Goal: Task Accomplishment & Management: Manage account settings

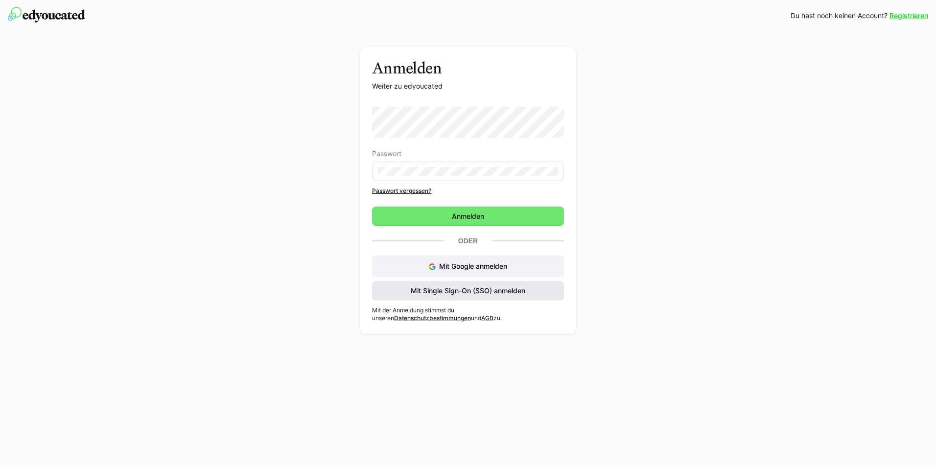
click at [459, 290] on span "Mit Single Sign-On (SSO) anmelden" at bounding box center [467, 291] width 117 height 10
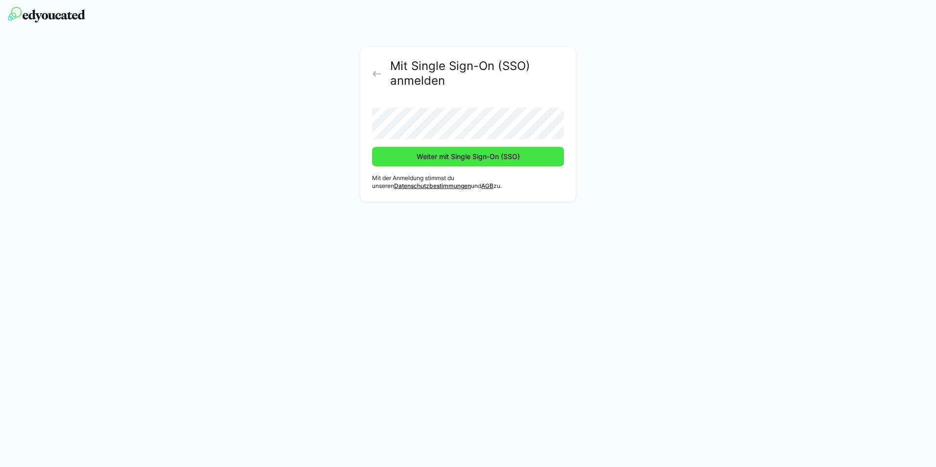
click at [446, 161] on span "Weiter mit Single Sign-On (SSO)" at bounding box center [468, 157] width 106 height 10
click at [410, 163] on span "Weiter mit Single Sign-On (SSO)" at bounding box center [468, 157] width 192 height 20
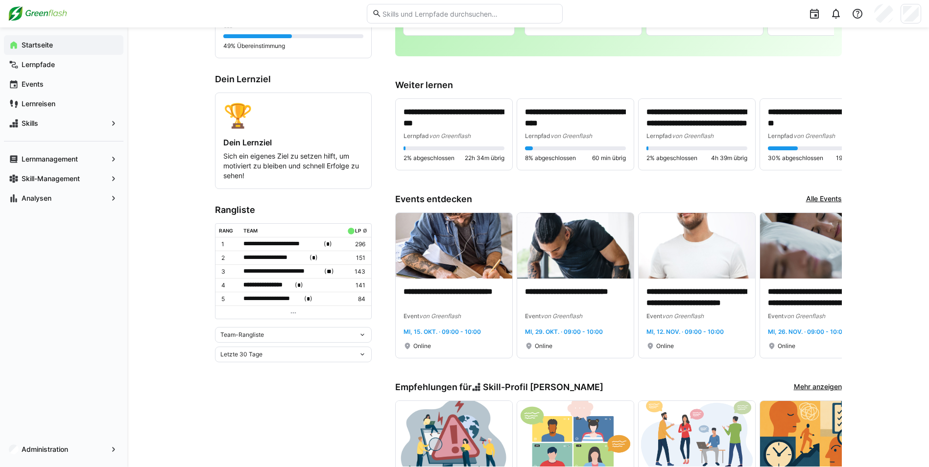
scroll to position [98, 0]
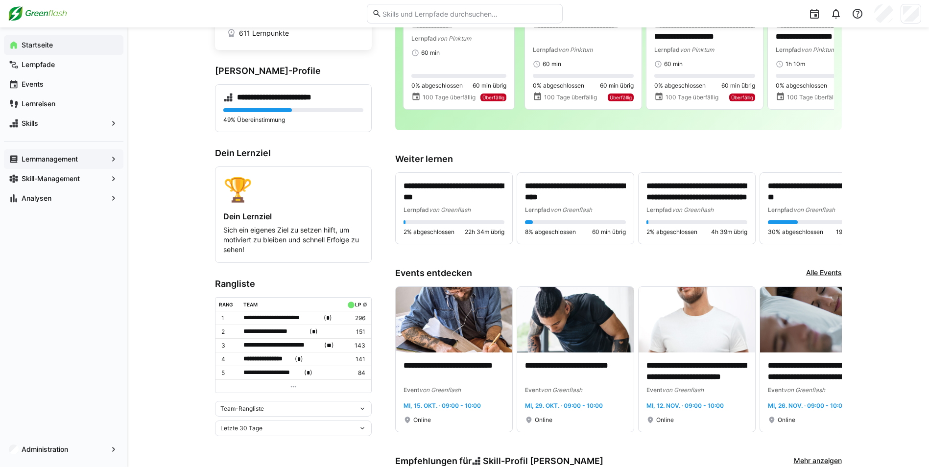
click at [0, 0] on app-navigation-label "Lernmanagement" at bounding box center [0, 0] width 0 height 0
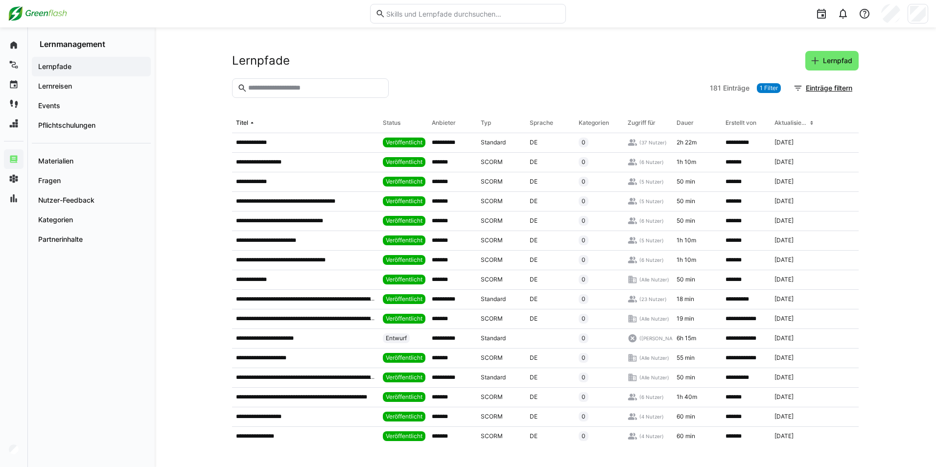
drag, startPoint x: 76, startPoint y: 160, endPoint x: 168, endPoint y: 164, distance: 92.1
click at [76, 160] on span "Materialien" at bounding box center [91, 161] width 109 height 10
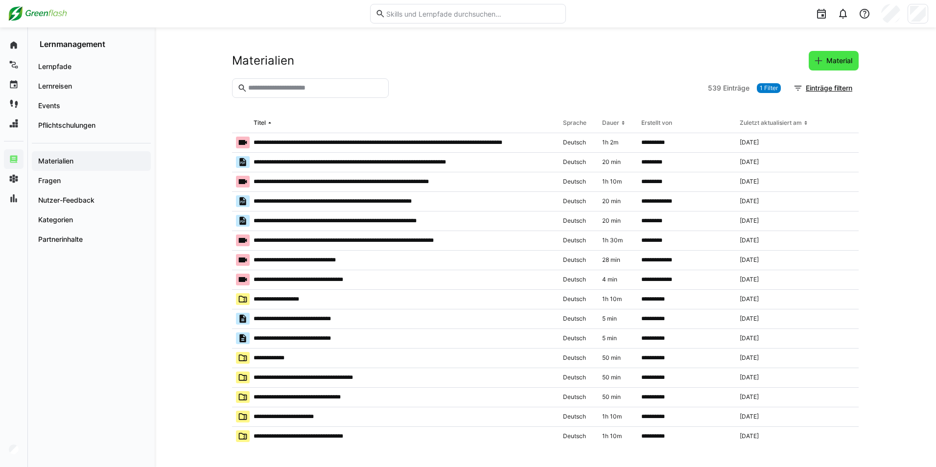
click at [842, 58] on span "Material" at bounding box center [839, 61] width 29 height 10
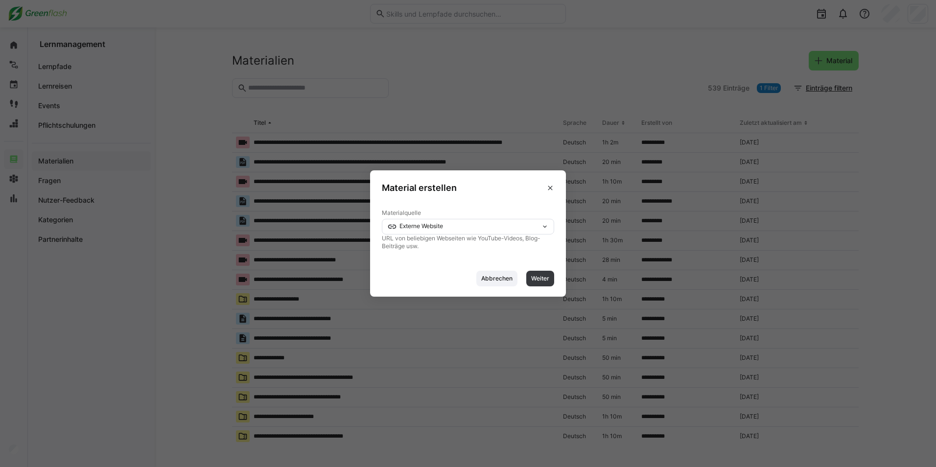
click at [543, 227] on eds-icon at bounding box center [545, 227] width 8 height 8
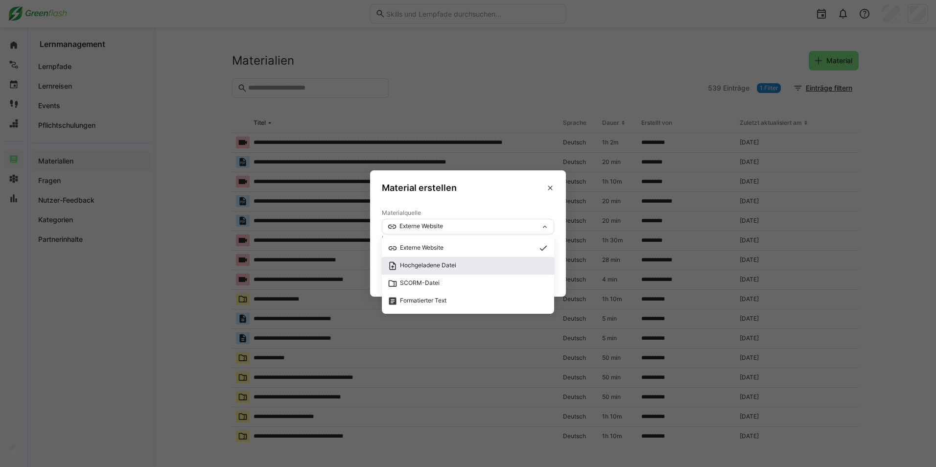
click at [447, 263] on span "Hochgeladene Datei" at bounding box center [428, 264] width 56 height 7
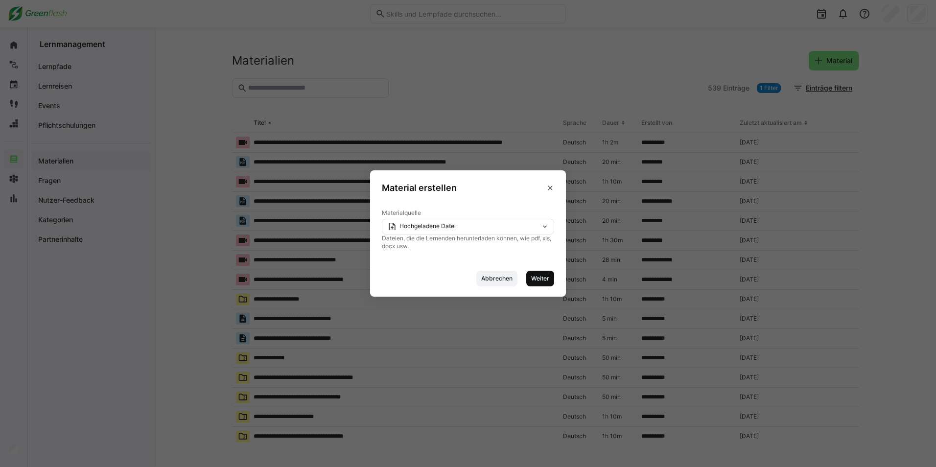
click at [538, 281] on span "Weiter" at bounding box center [540, 279] width 20 height 8
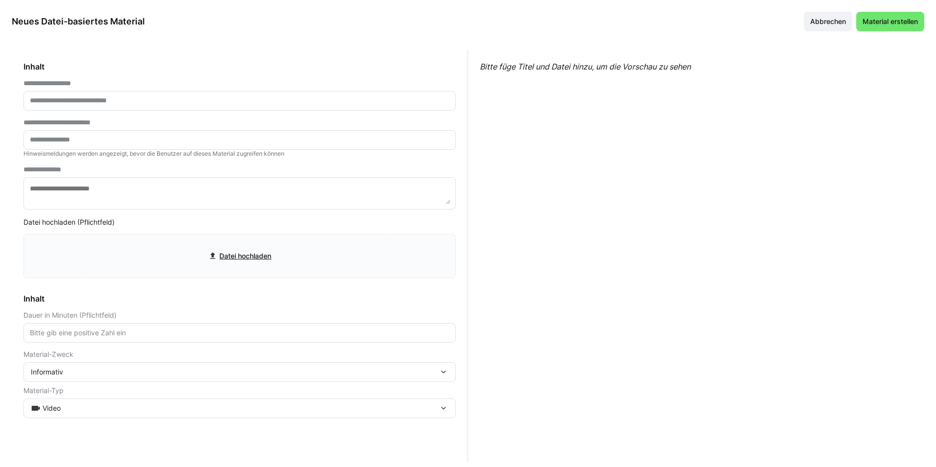
scroll to position [15, 0]
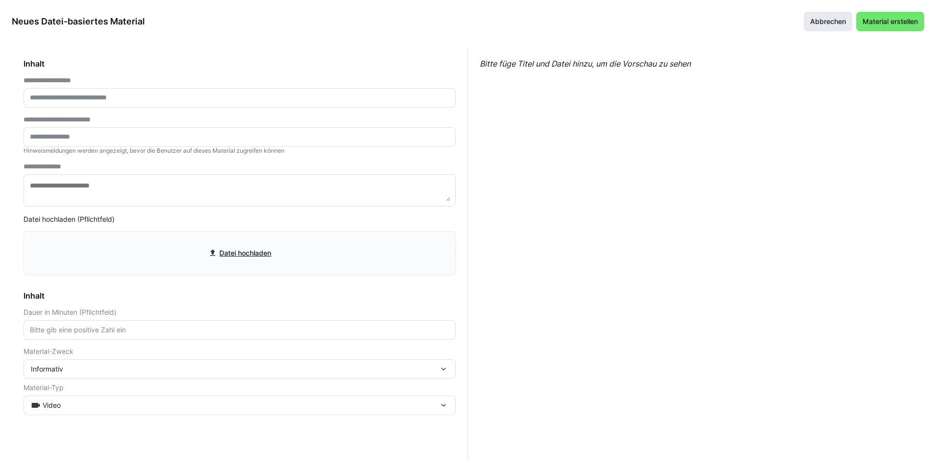
click at [833, 20] on span "Abbrechen" at bounding box center [828, 22] width 39 height 10
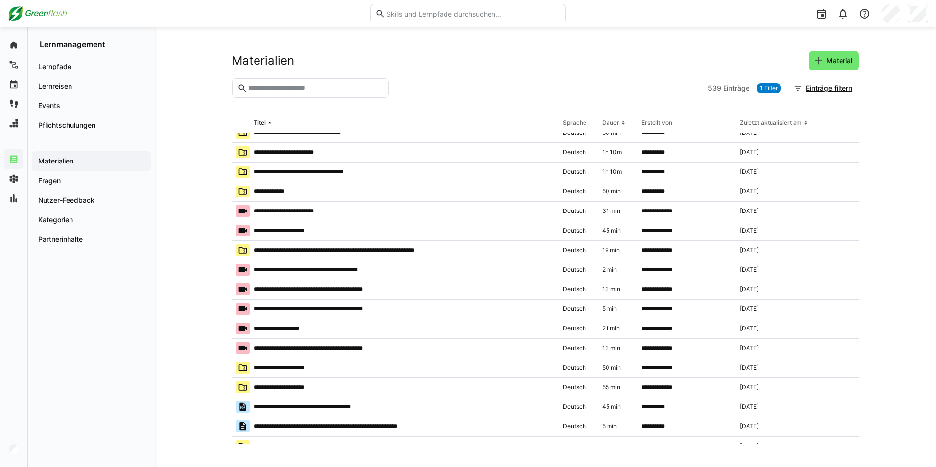
scroll to position [392, 0]
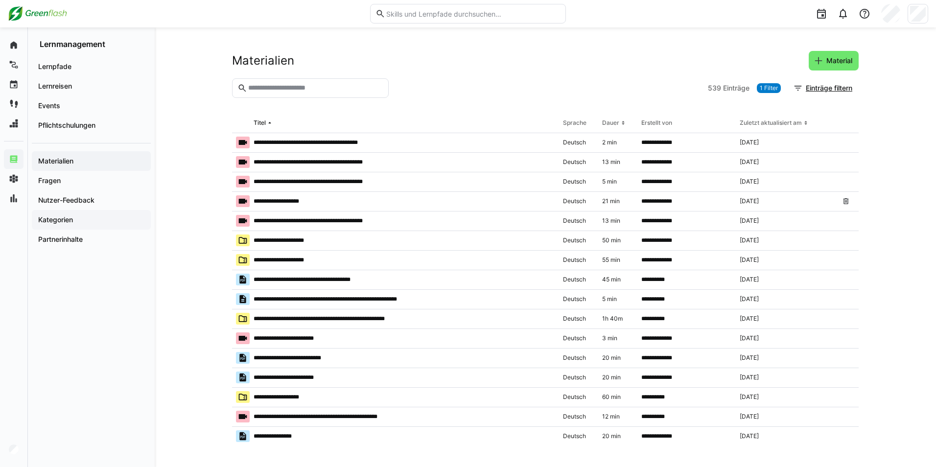
click at [77, 223] on span "Kategorien" at bounding box center [91, 220] width 109 height 10
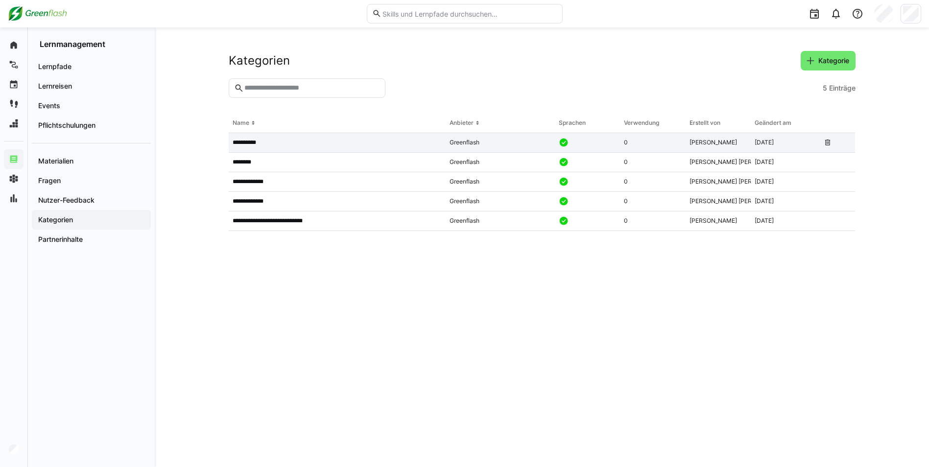
click at [243, 142] on p "**********" at bounding box center [245, 143] width 25 height 8
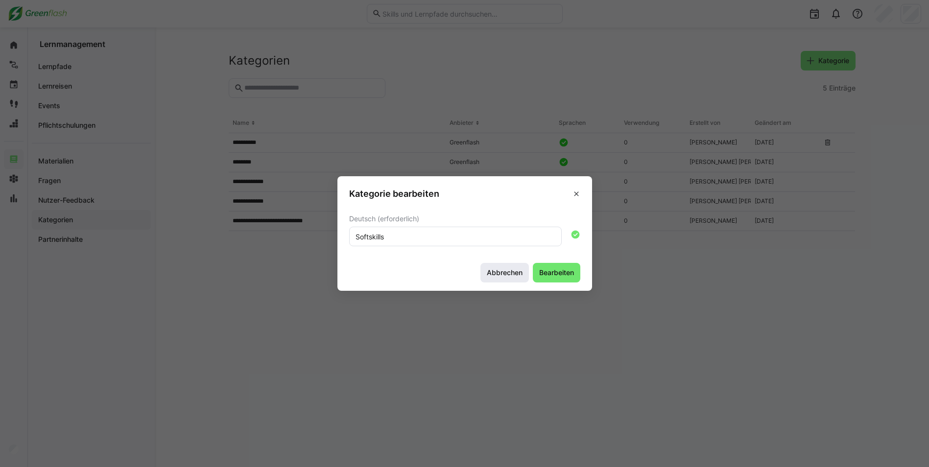
click at [490, 273] on span "Abbrechen" at bounding box center [504, 273] width 39 height 10
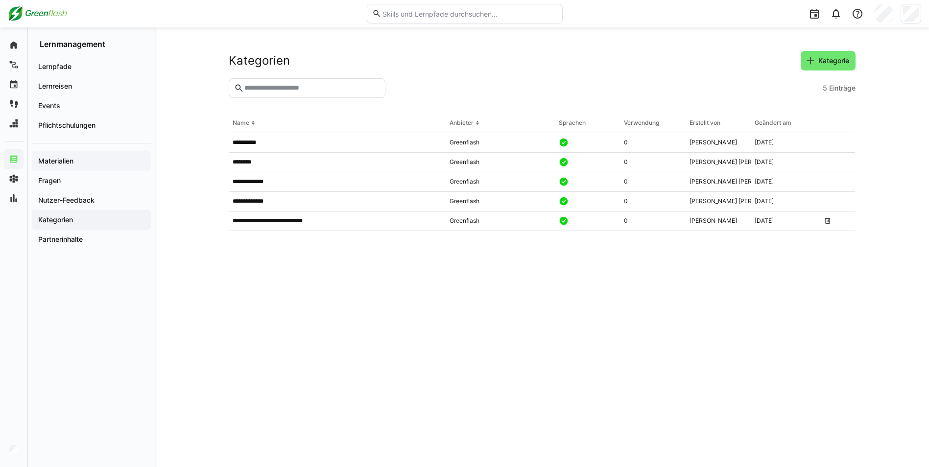
click at [79, 168] on div "Materialien" at bounding box center [91, 161] width 119 height 20
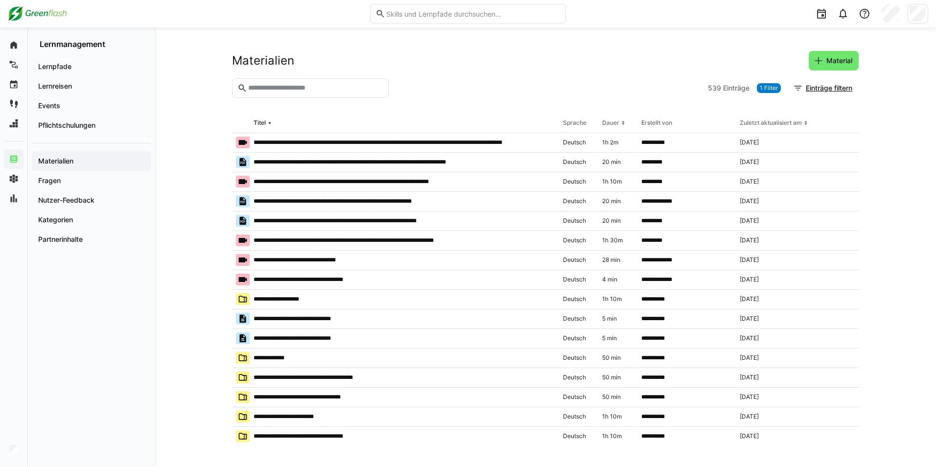
click at [289, 83] on eds-input at bounding box center [310, 88] width 157 height 20
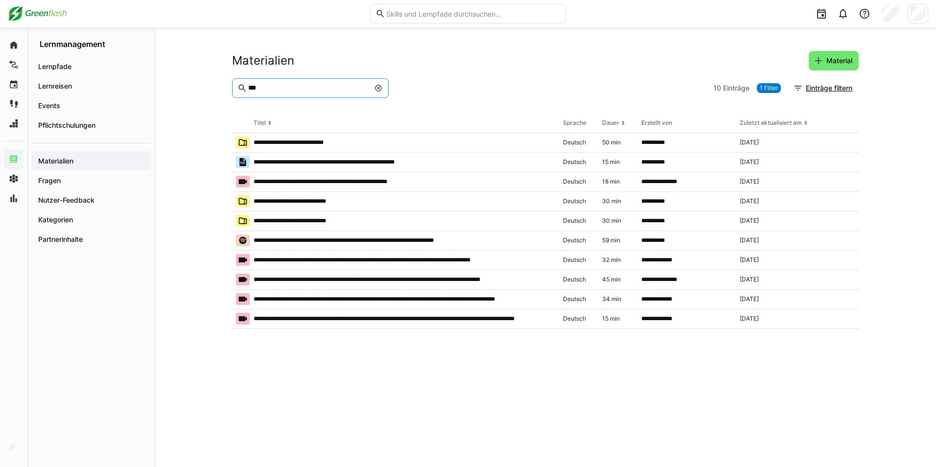
type input "***"
click at [261, 296] on p "**********" at bounding box center [400, 299] width 292 height 8
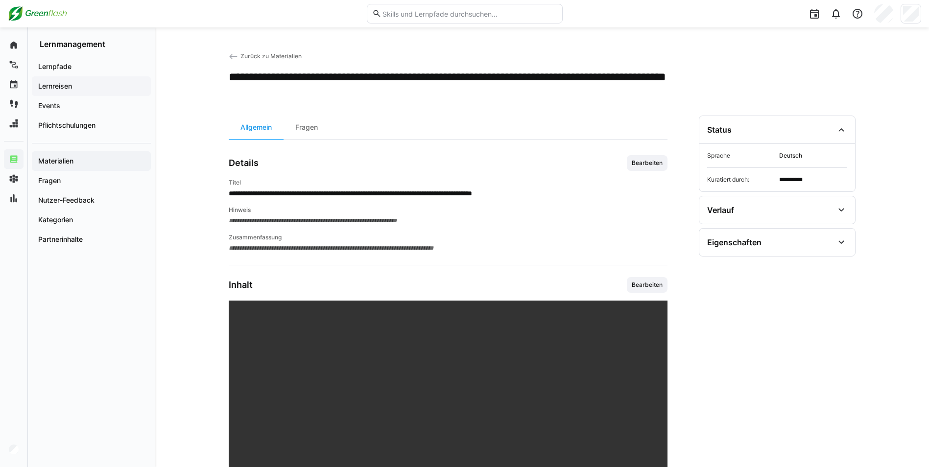
drag, startPoint x: 73, startPoint y: 65, endPoint x: 133, endPoint y: 94, distance: 66.8
click at [73, 65] on span "Lernpfade" at bounding box center [91, 67] width 109 height 10
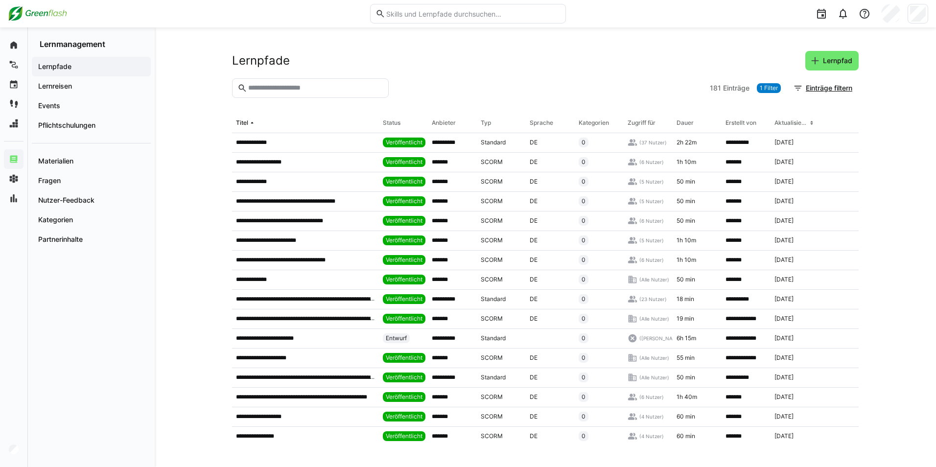
click at [291, 94] on eds-input at bounding box center [310, 88] width 157 height 20
click at [291, 90] on input "text" at bounding box center [315, 88] width 136 height 9
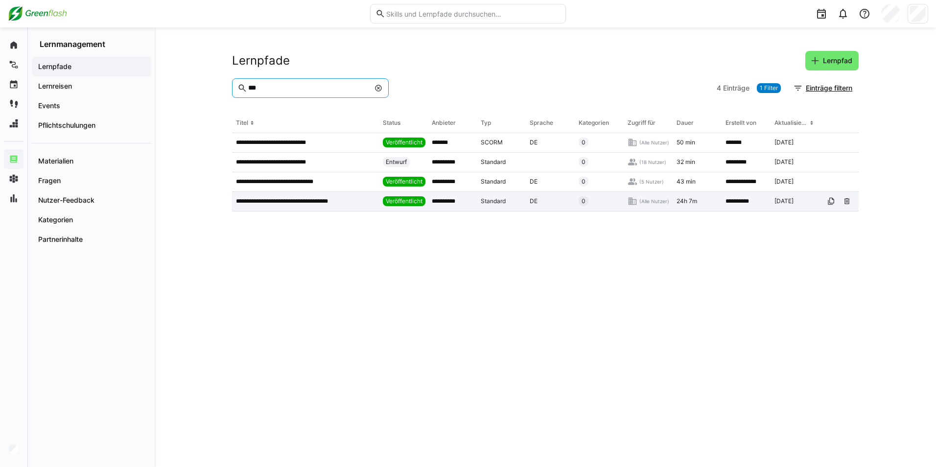
type input "***"
click at [258, 202] on p "**********" at bounding box center [291, 201] width 111 height 8
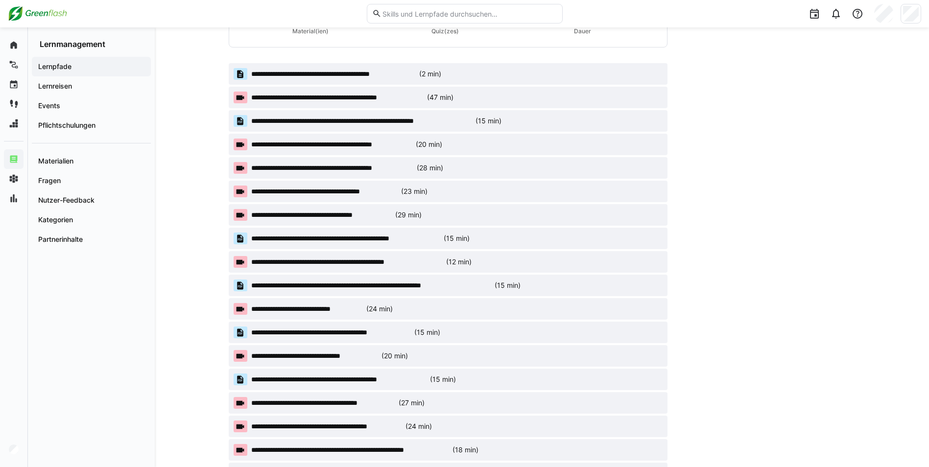
scroll to position [294, 0]
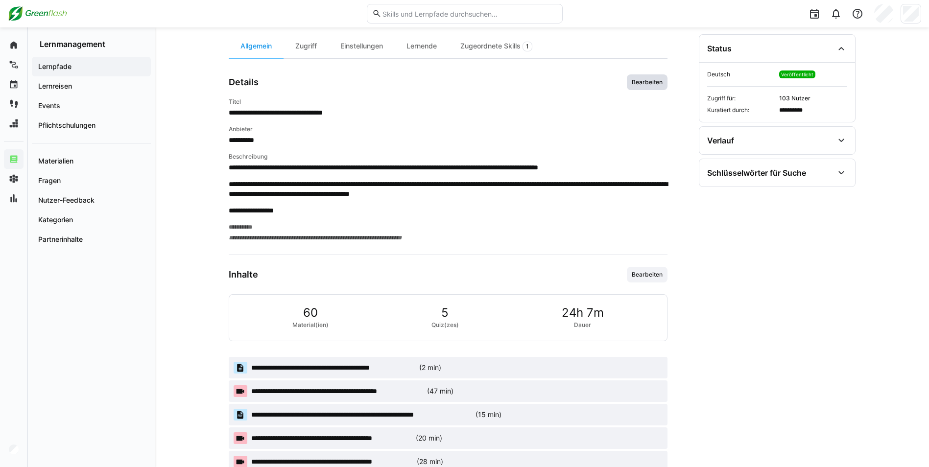
click at [638, 83] on span "Bearbeiten" at bounding box center [647, 82] width 33 height 8
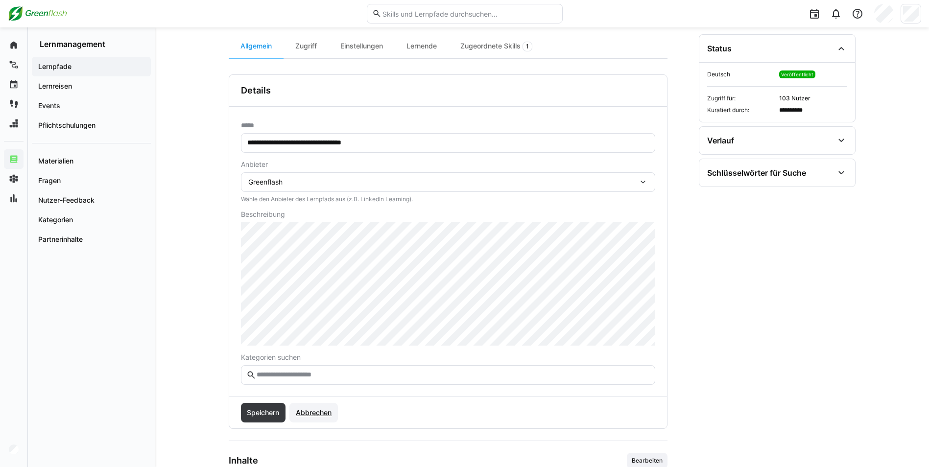
click at [309, 415] on span "Abbrechen" at bounding box center [313, 413] width 39 height 10
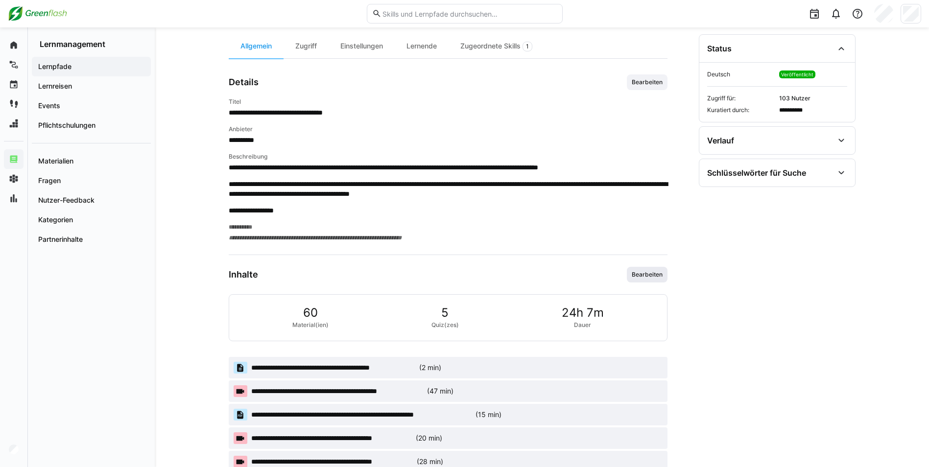
click at [634, 272] on span "Bearbeiten" at bounding box center [647, 275] width 33 height 8
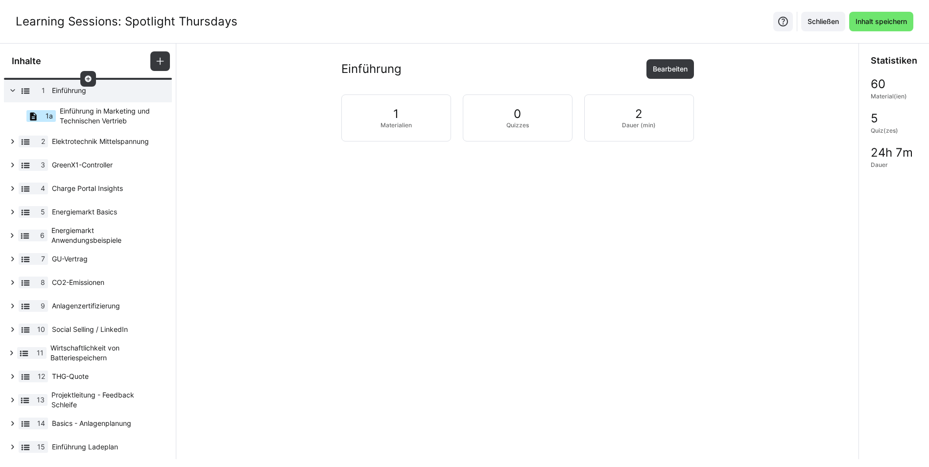
click at [84, 78] on eds-icon at bounding box center [88, 79] width 8 height 8
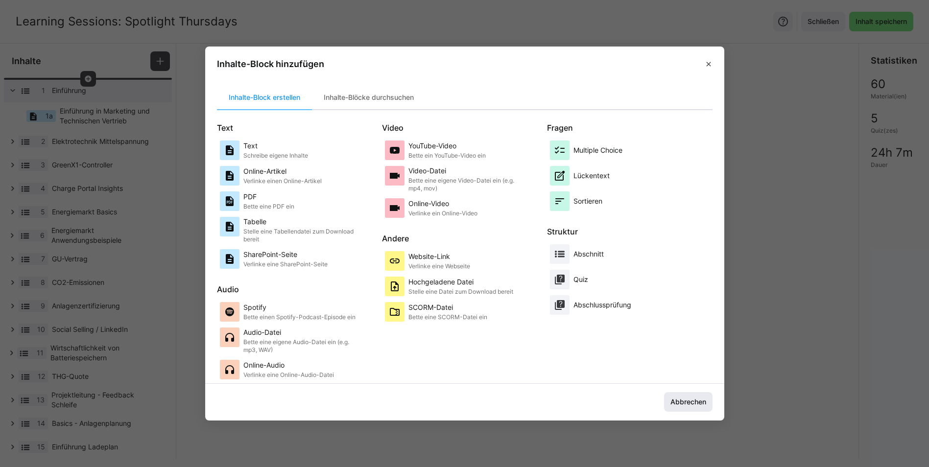
click at [697, 398] on span "Abbrechen" at bounding box center [688, 402] width 39 height 10
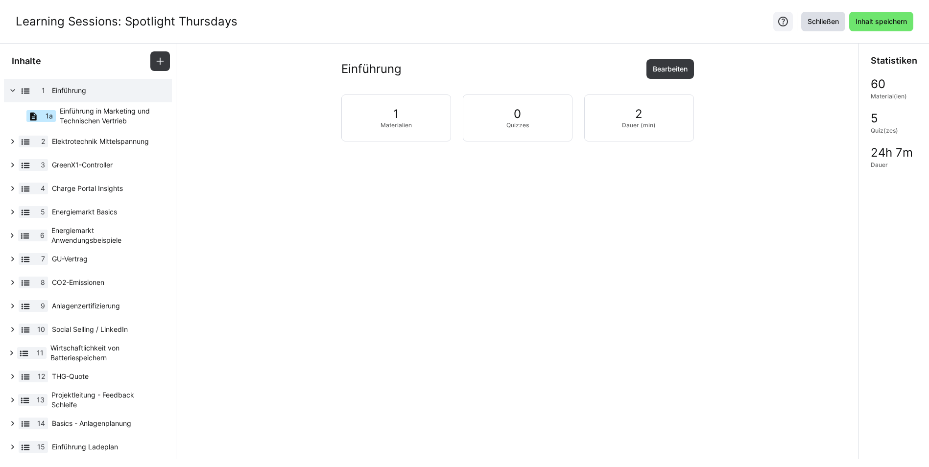
click at [807, 26] on span "Schließen" at bounding box center [823, 22] width 44 height 20
